Goal: Task Accomplishment & Management: Manage account settings

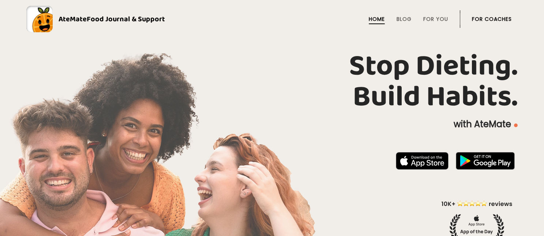
click at [499, 20] on link "For Coaches" at bounding box center [492, 19] width 40 height 6
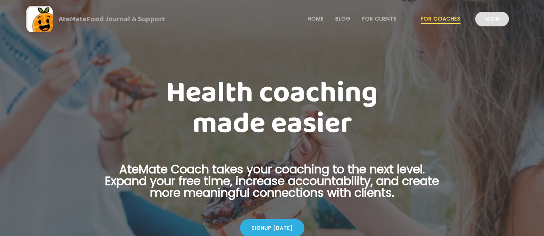
click at [495, 23] on link "Login" at bounding box center [492, 19] width 34 height 15
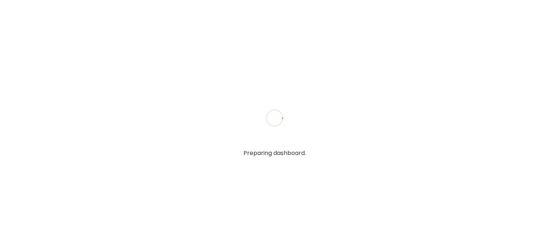
type input "**********"
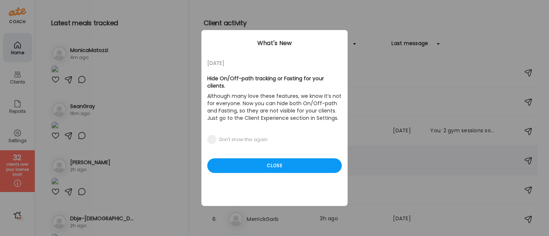
click at [268, 170] on div "05/27/23 Hide On/Off-path tracking or Fasting for your clients. Although many l…" at bounding box center [275, 118] width 146 height 176
click at [270, 160] on div "Close" at bounding box center [274, 165] width 135 height 15
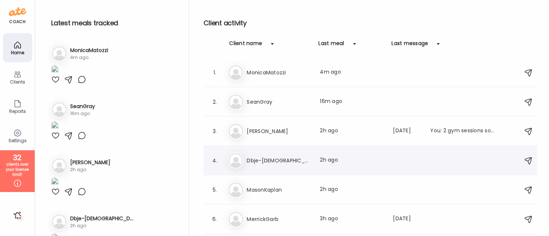
click at [260, 156] on h3 "Dbje-Jews" at bounding box center [279, 160] width 64 height 9
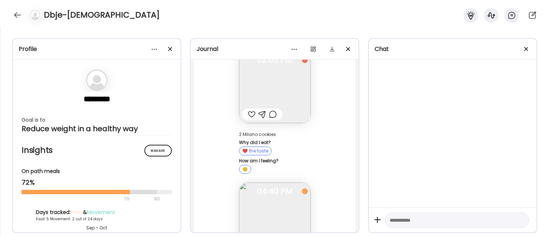
scroll to position [15103, 0]
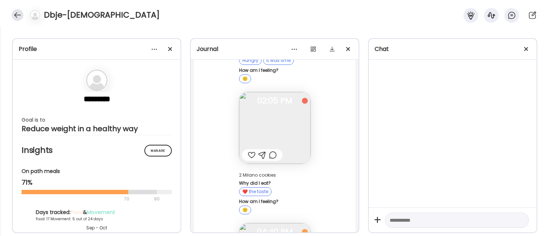
click at [17, 11] on div at bounding box center [18, 15] width 12 height 12
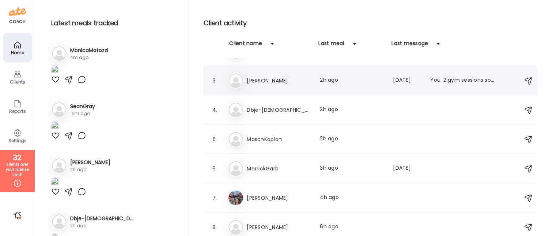
scroll to position [50, 0]
click at [13, 134] on icon at bounding box center [17, 132] width 9 height 9
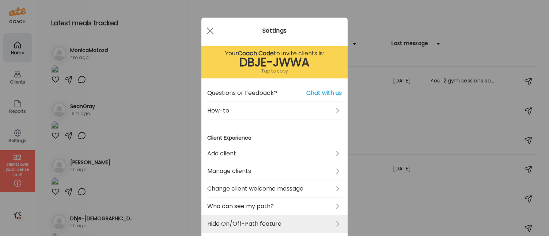
click at [279, 225] on link "Hide On/Off-Path feature" at bounding box center [274, 224] width 135 height 18
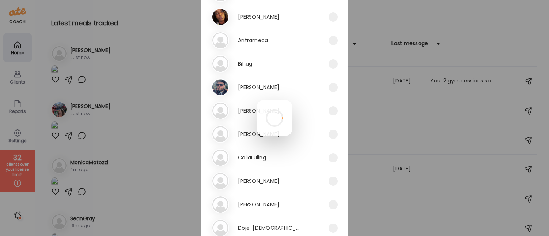
scroll to position [138, 0]
